Goal: Information Seeking & Learning: Understand process/instructions

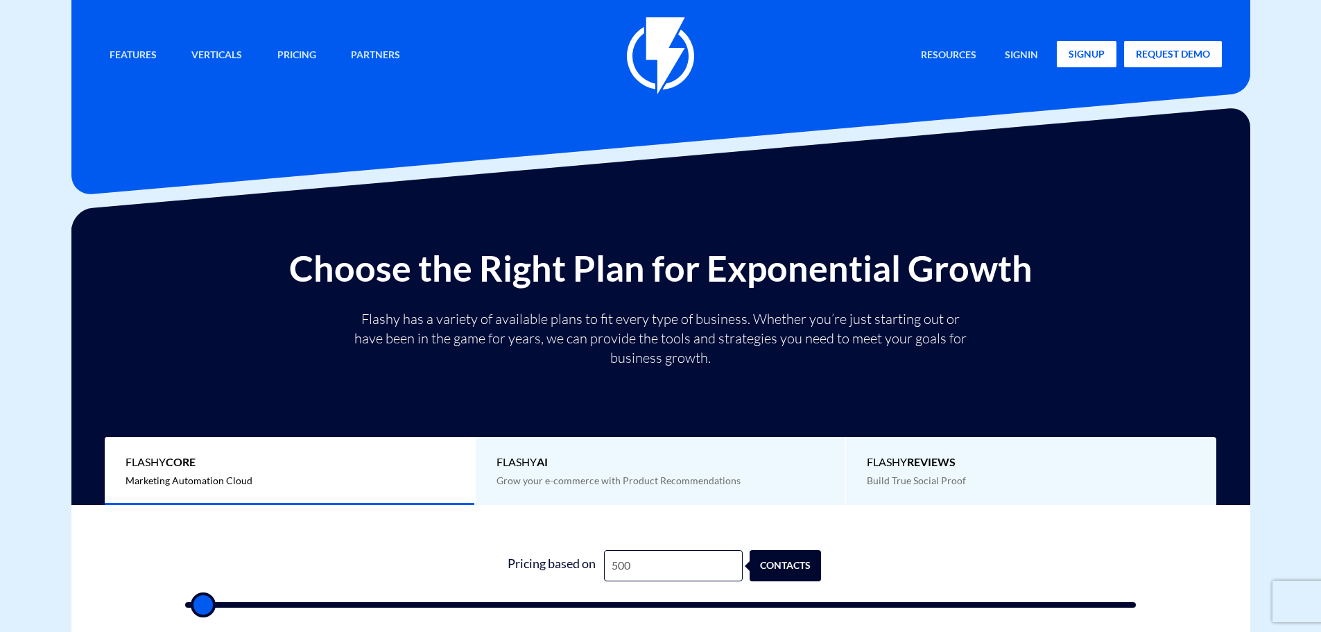
click at [1083, 50] on link "signup" at bounding box center [1087, 54] width 60 height 26
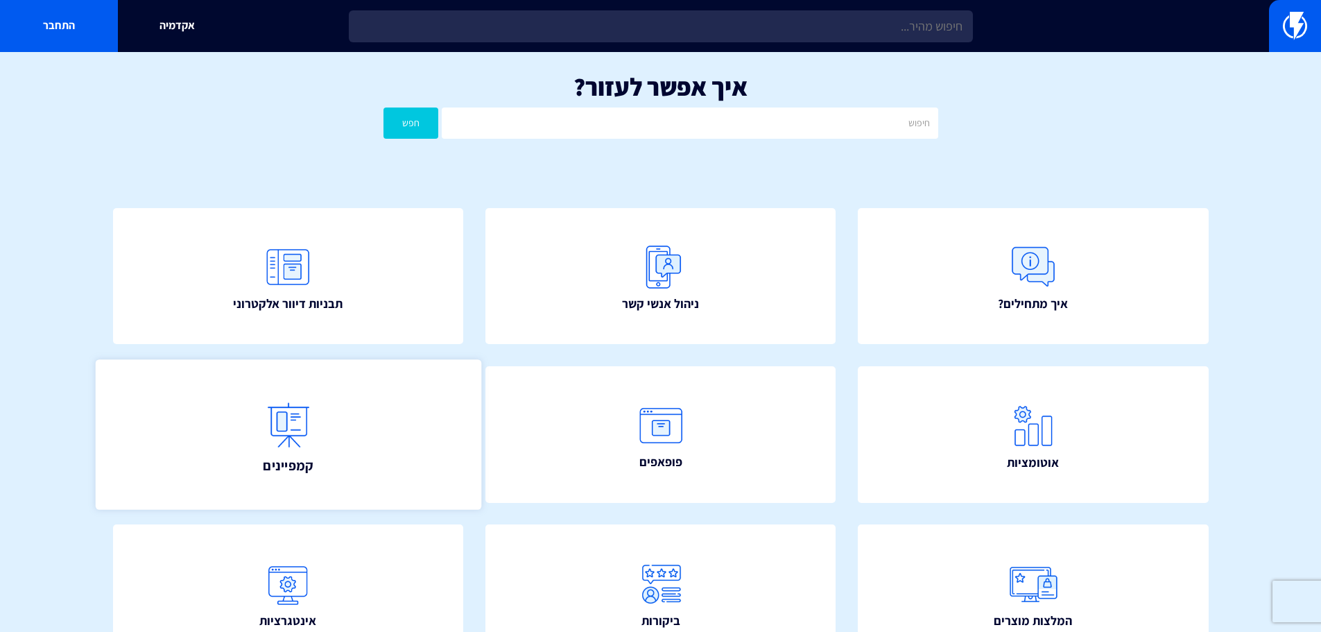
click at [356, 435] on link "קמפיינים" at bounding box center [288, 434] width 386 height 150
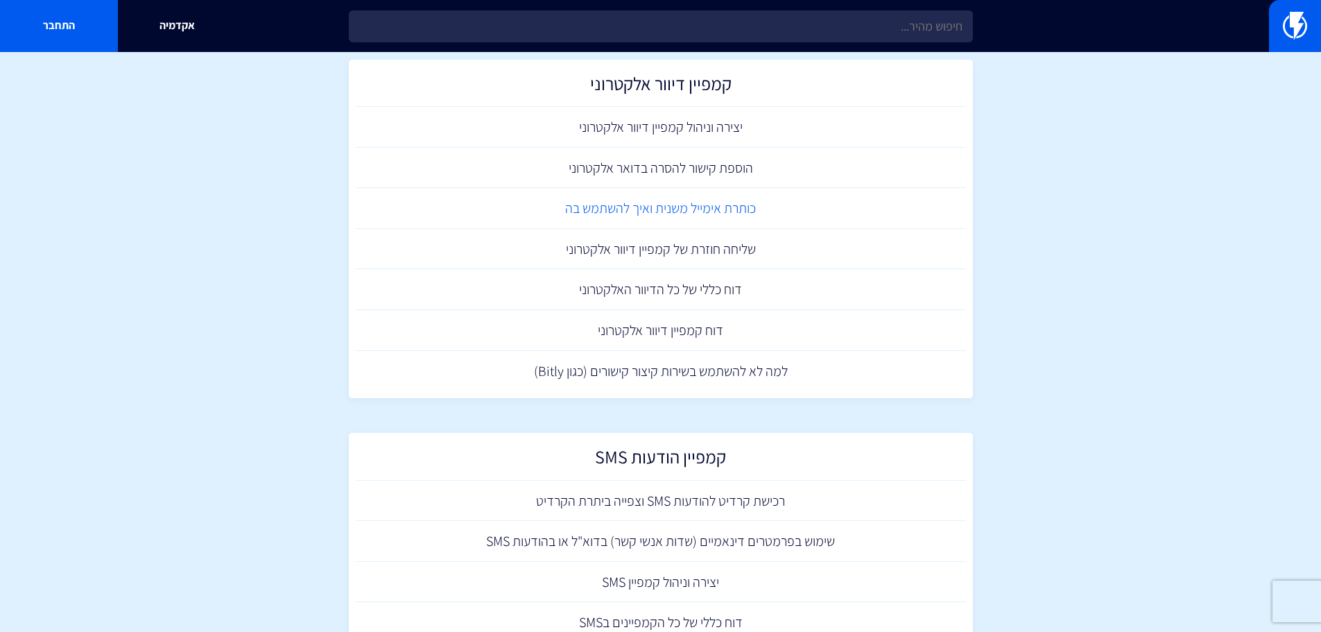
scroll to position [196, 0]
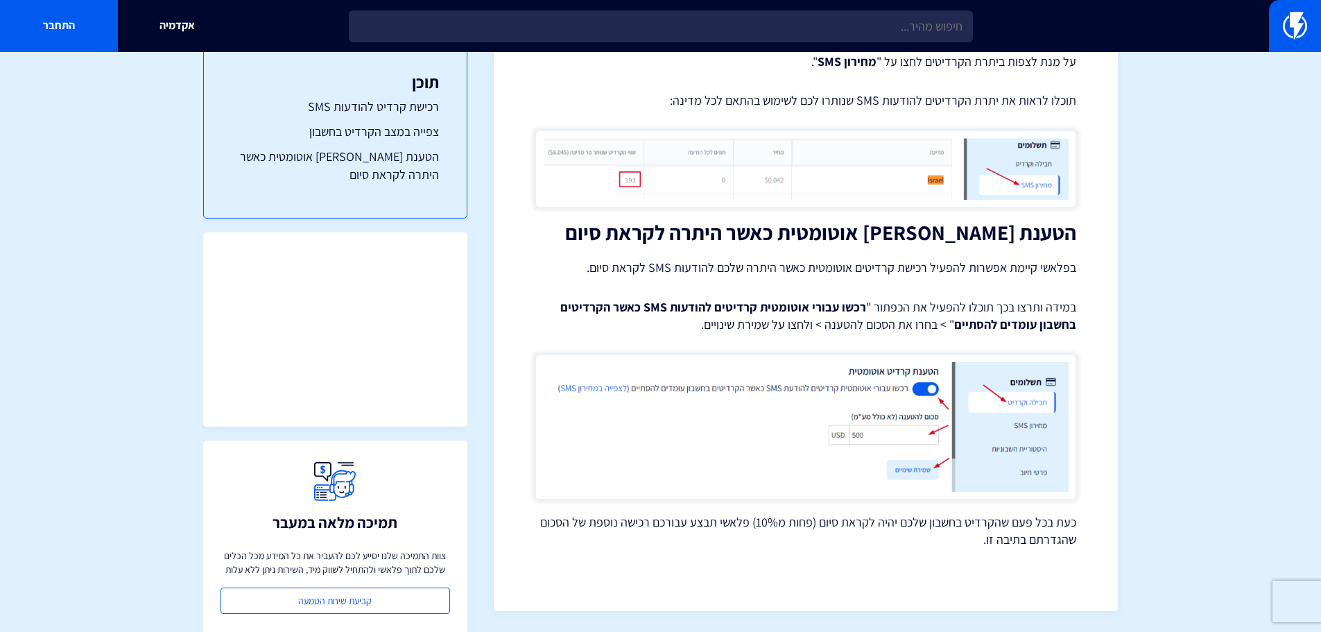
scroll to position [51, 0]
